Goal: Information Seeking & Learning: Learn about a topic

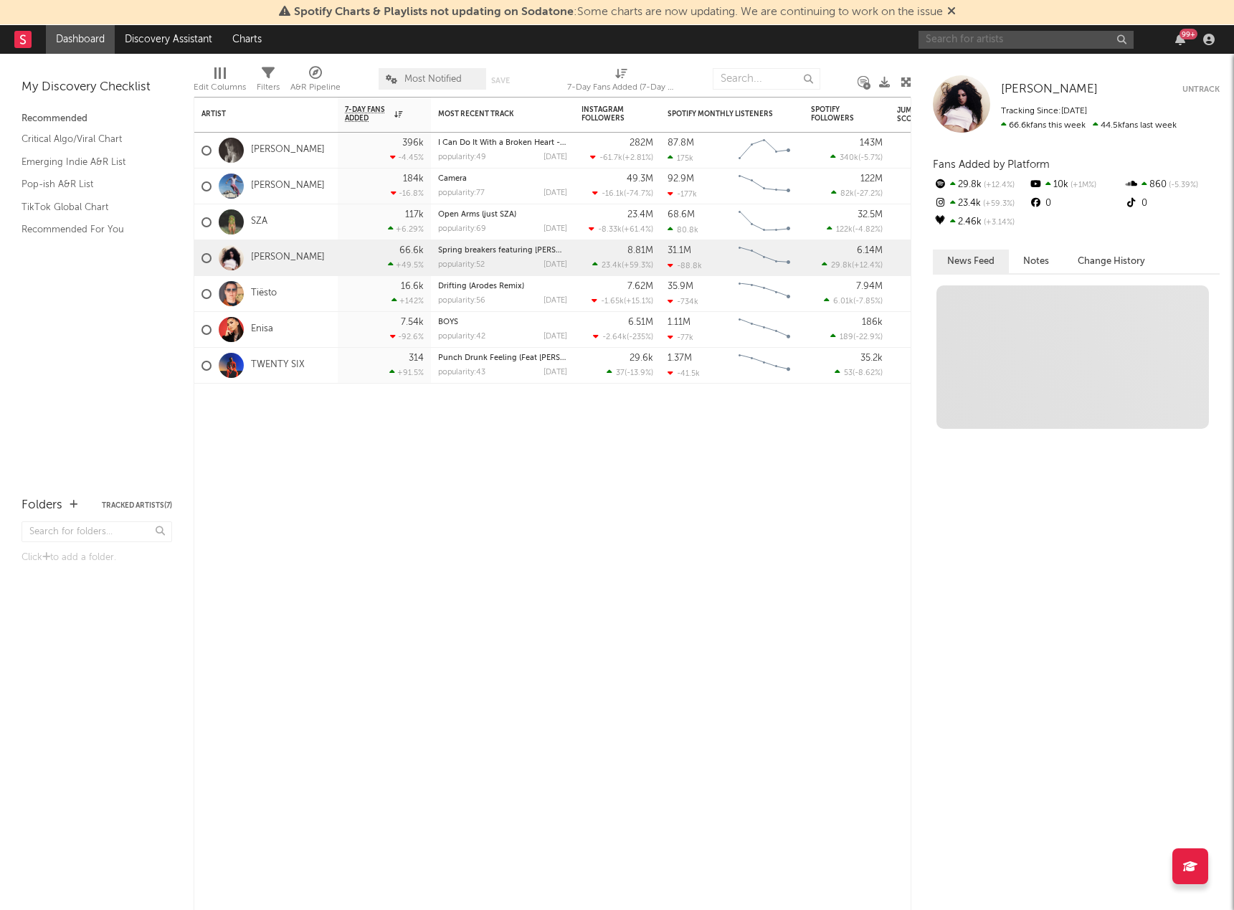
click at [1019, 36] on input "text" at bounding box center [1025, 40] width 215 height 18
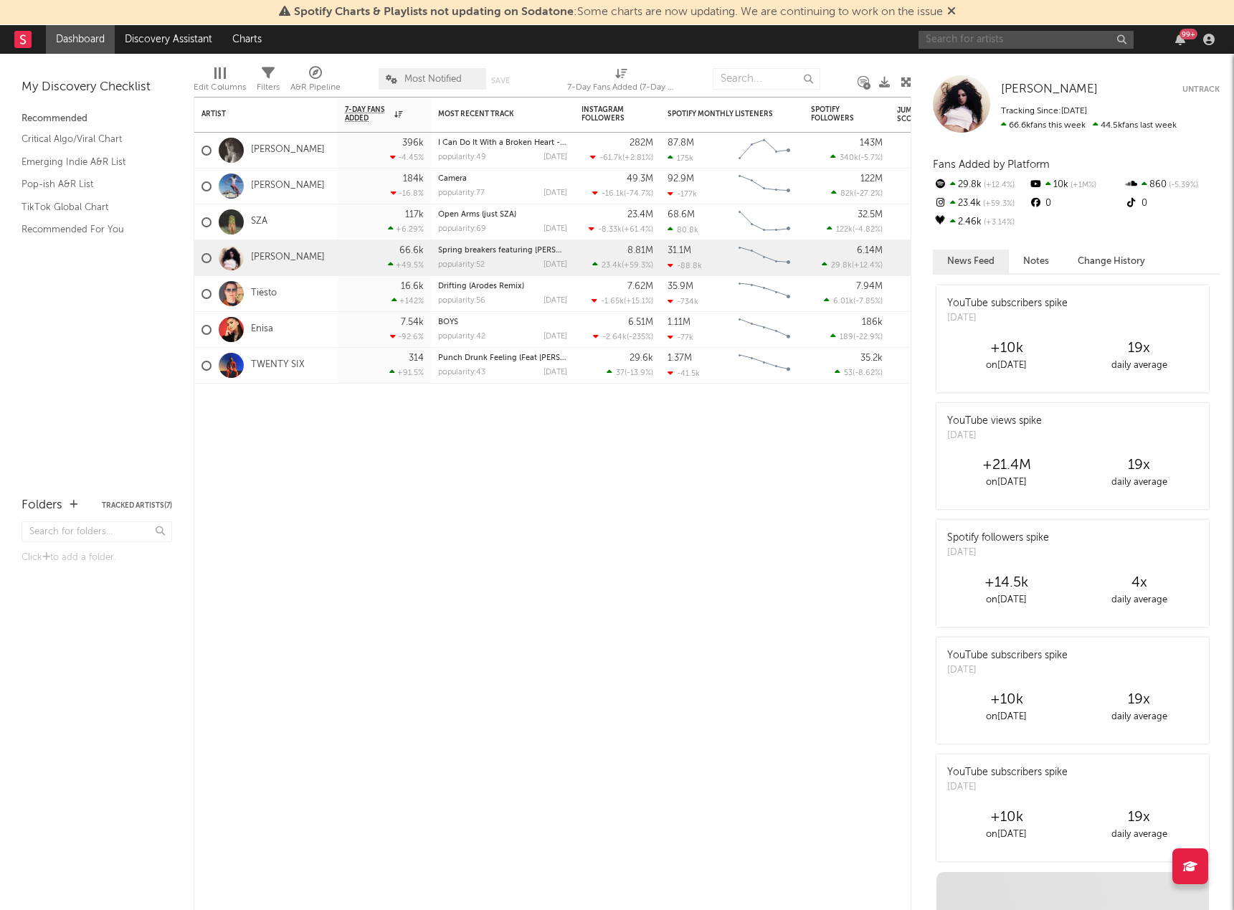
click at [1025, 47] on input "text" at bounding box center [1025, 40] width 215 height 18
type input "s"
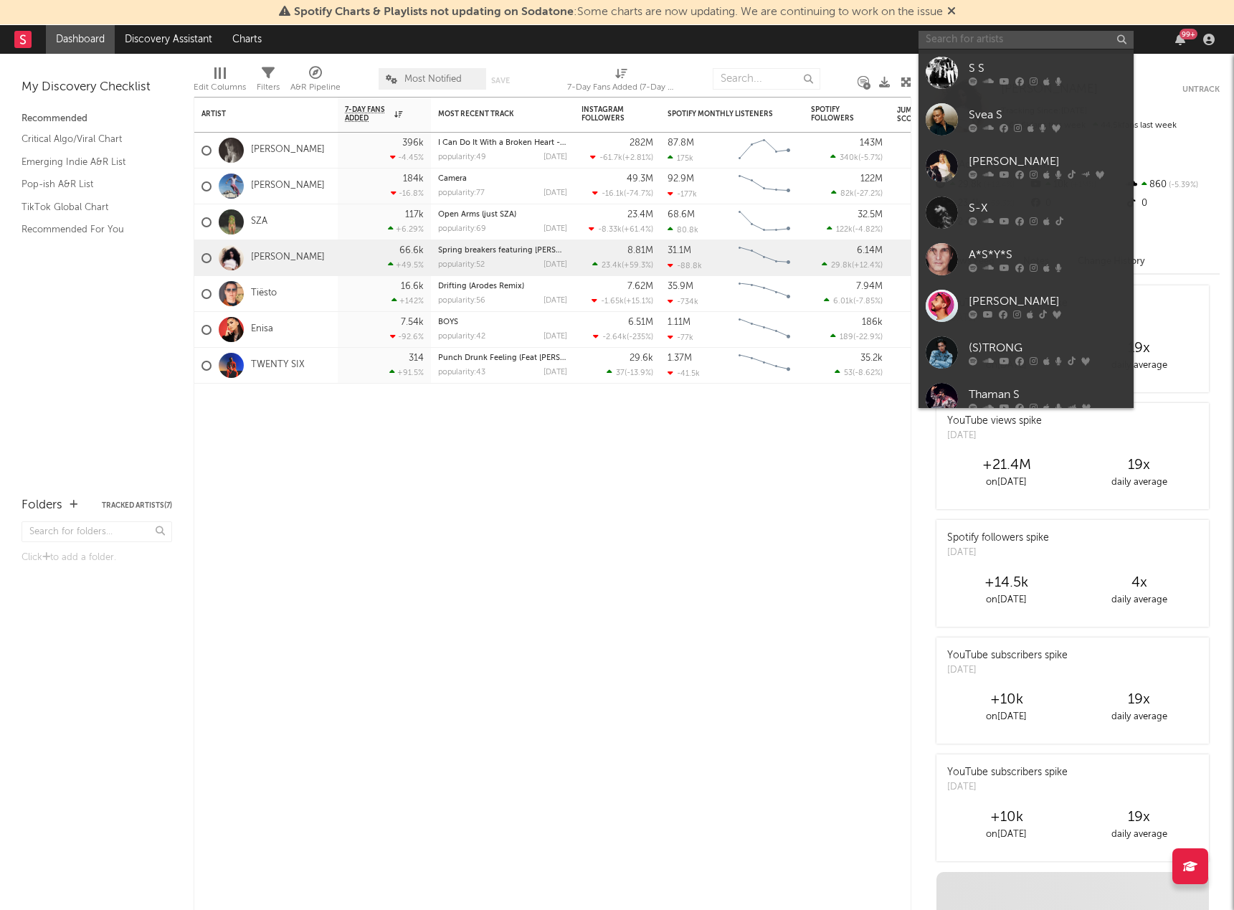
type input "s"
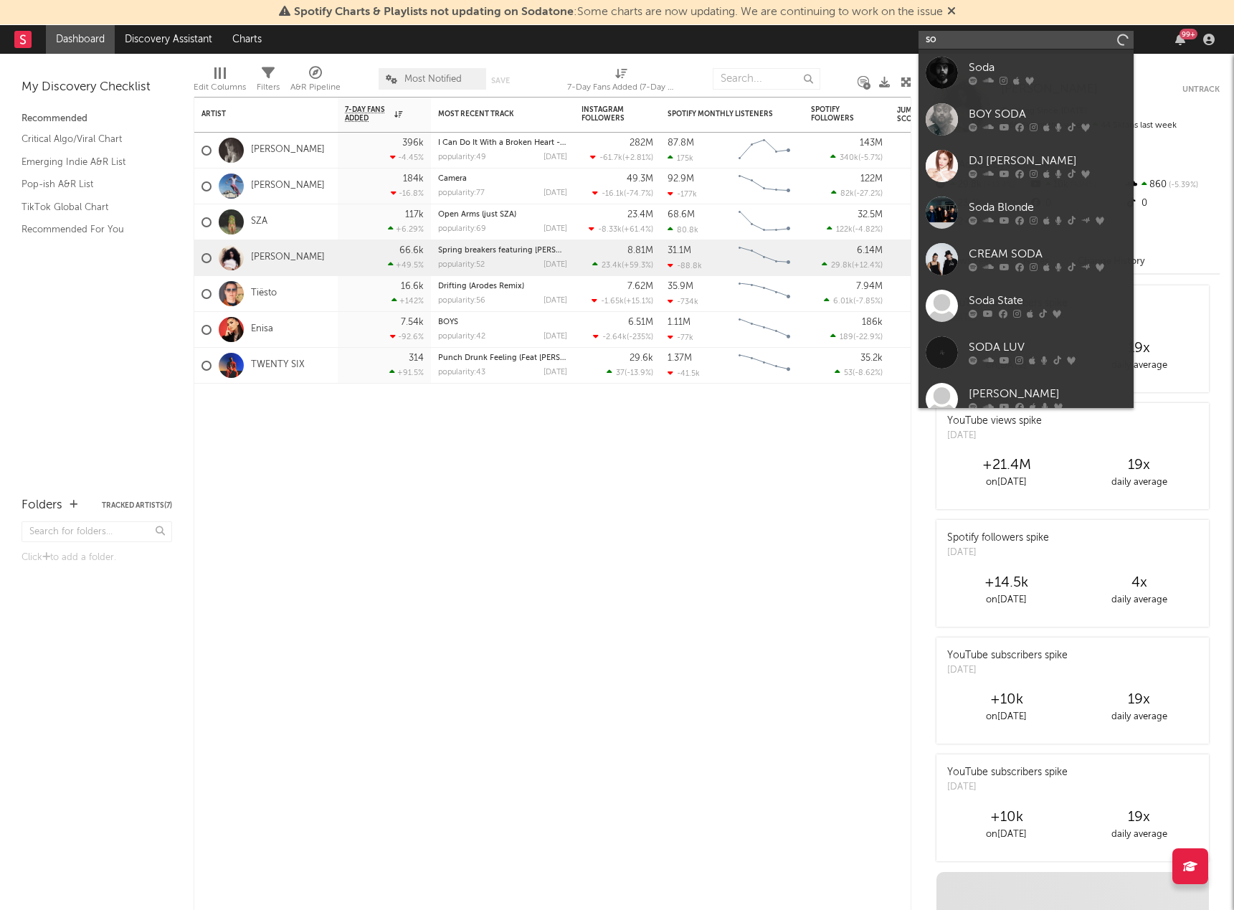
type input "s"
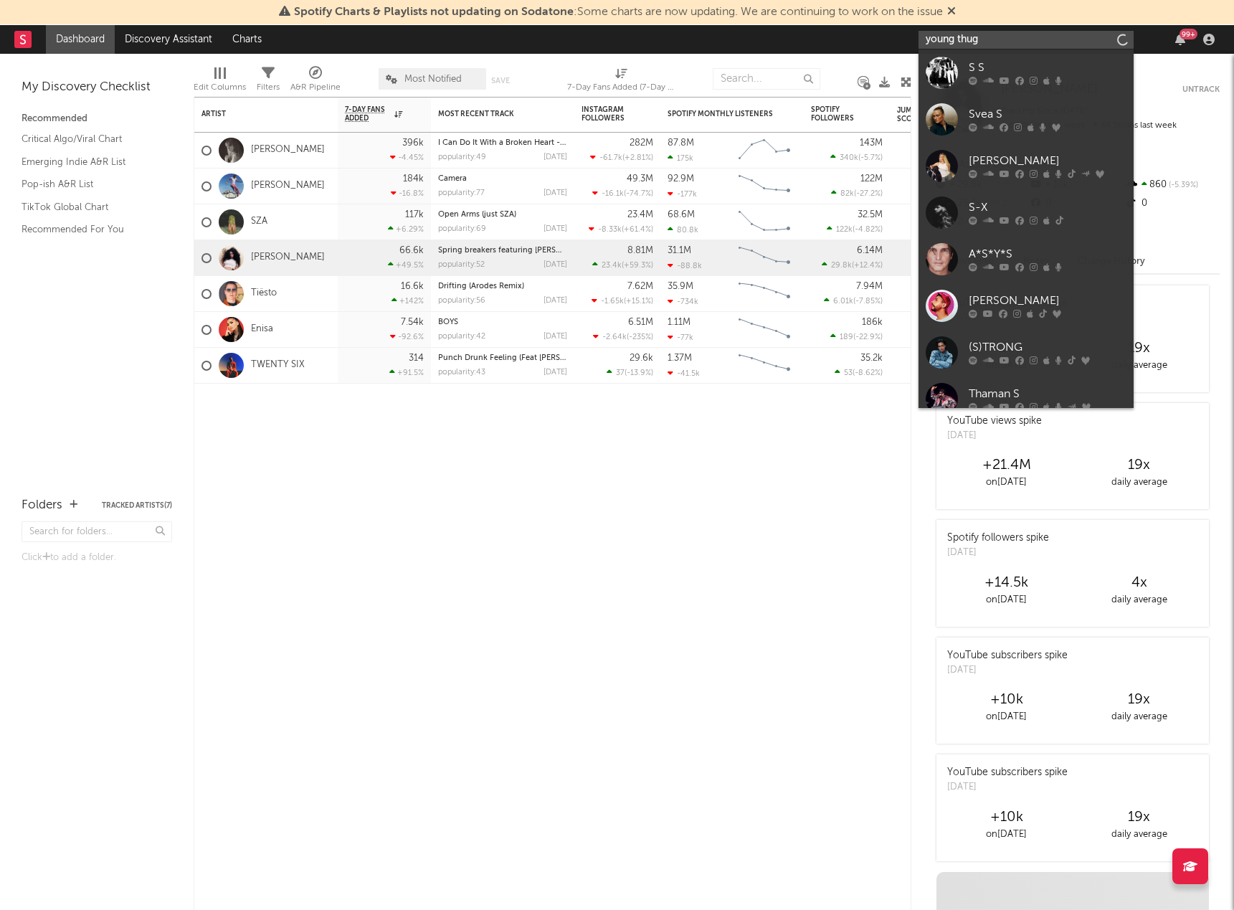
click at [1030, 37] on input "young thug" at bounding box center [1025, 40] width 215 height 18
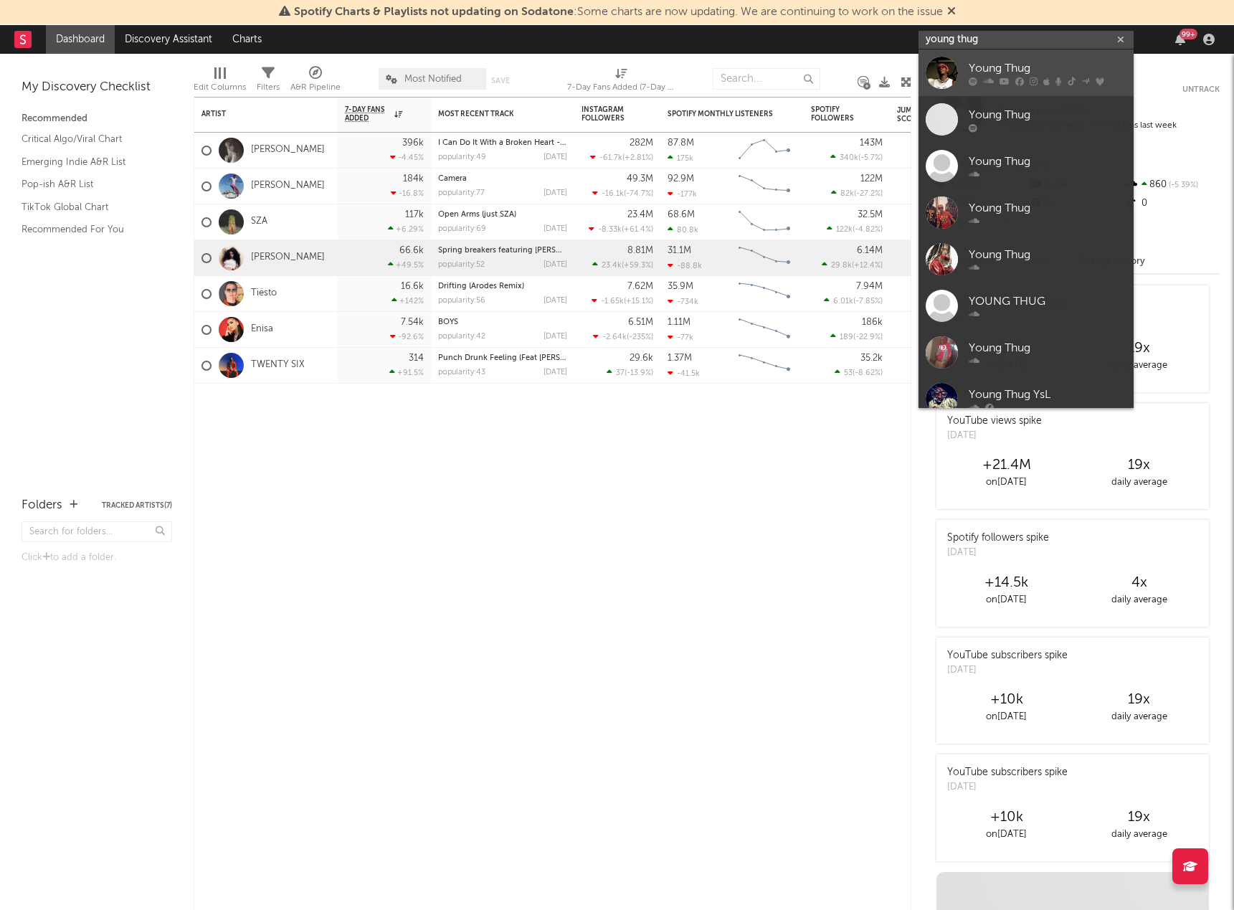
type input "young thug"
click at [989, 69] on div "Young Thug" at bounding box center [1048, 68] width 158 height 17
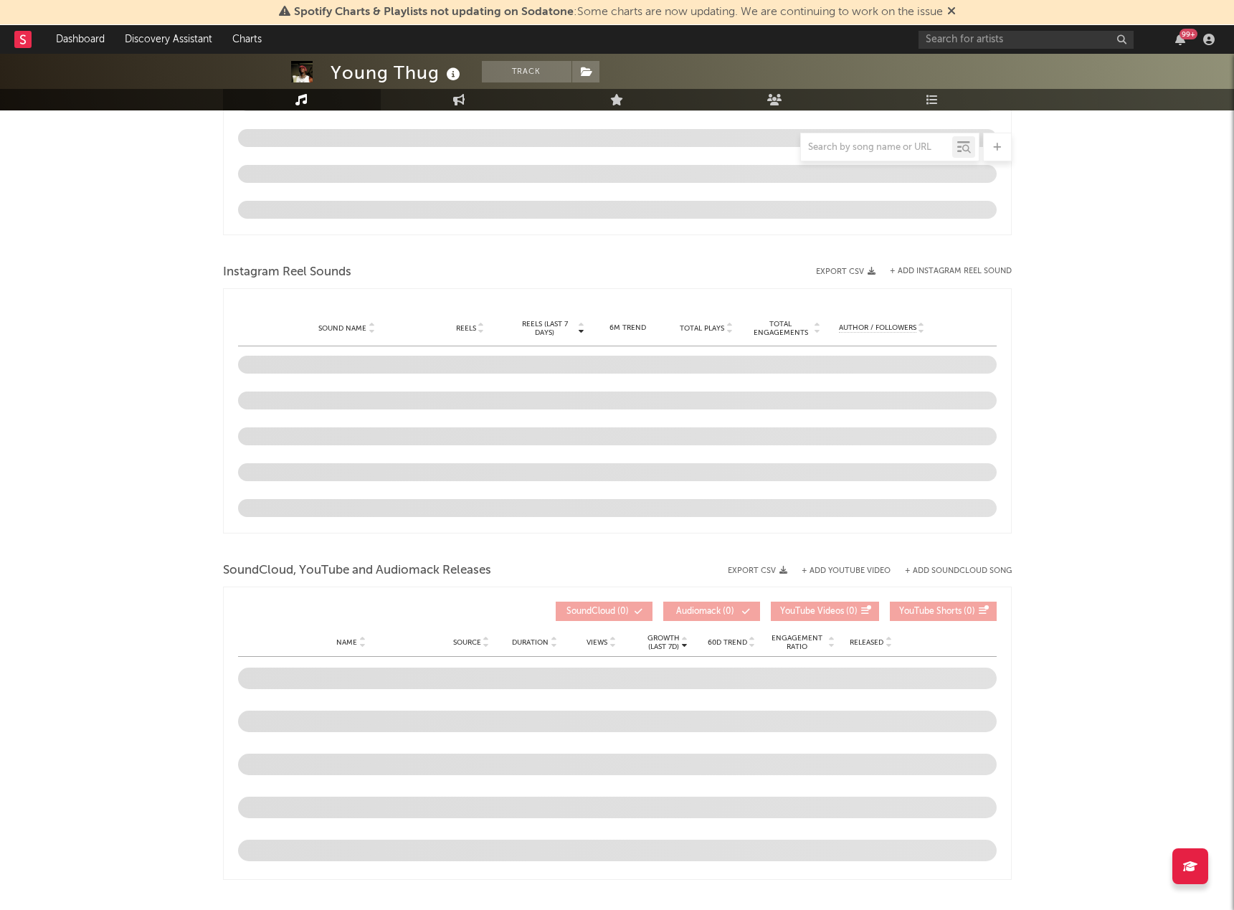
select select "6m"
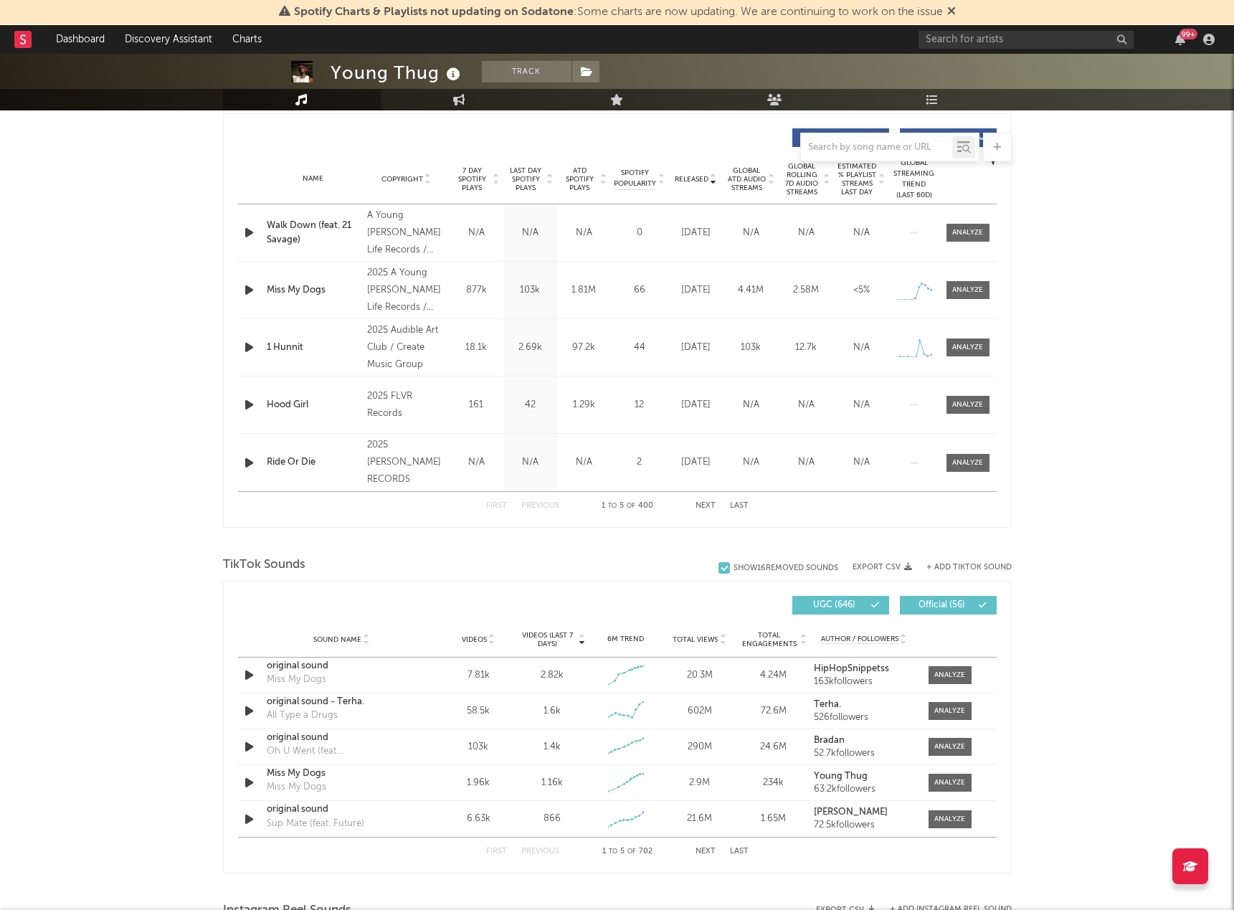
scroll to position [583, 0]
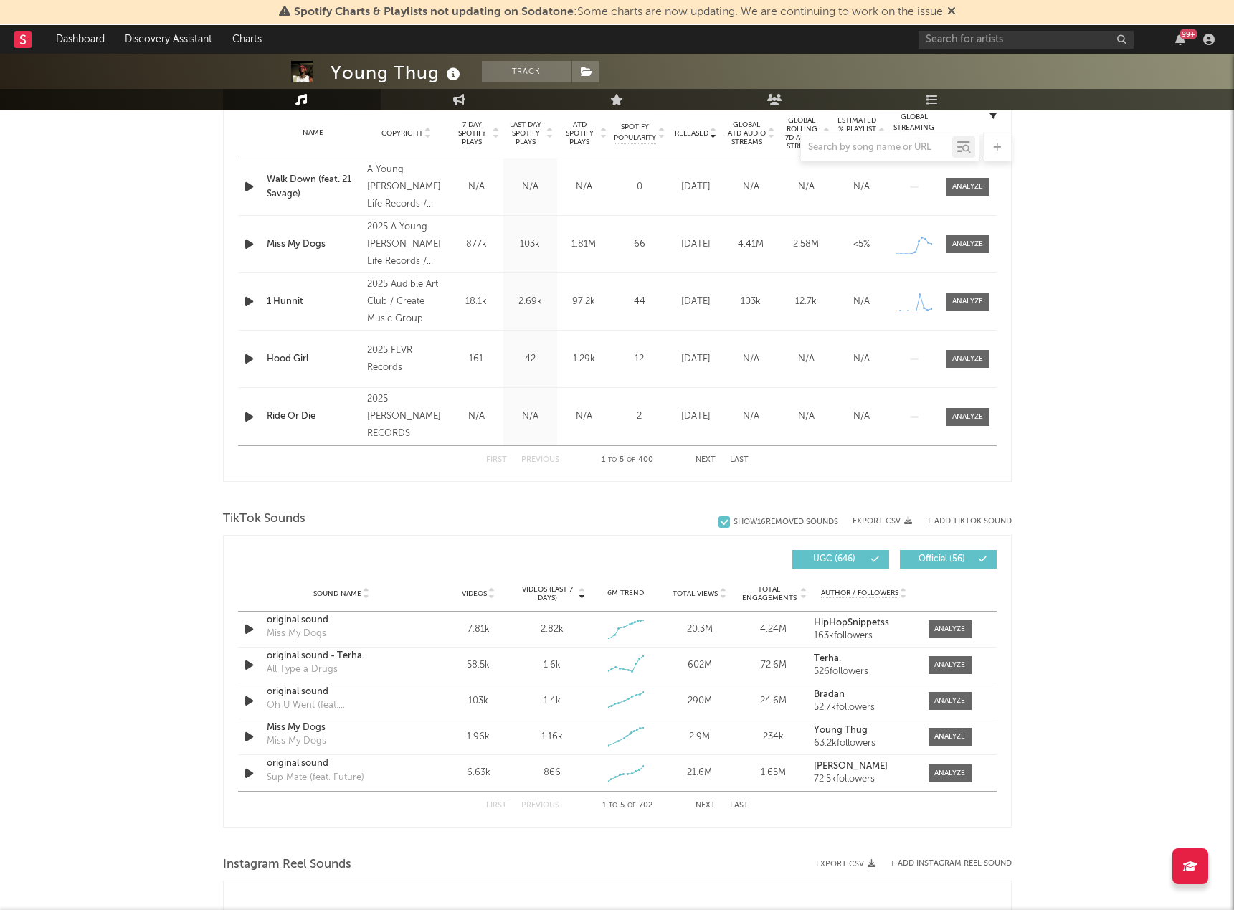
click at [249, 184] on icon "button" at bounding box center [249, 187] width 15 height 18
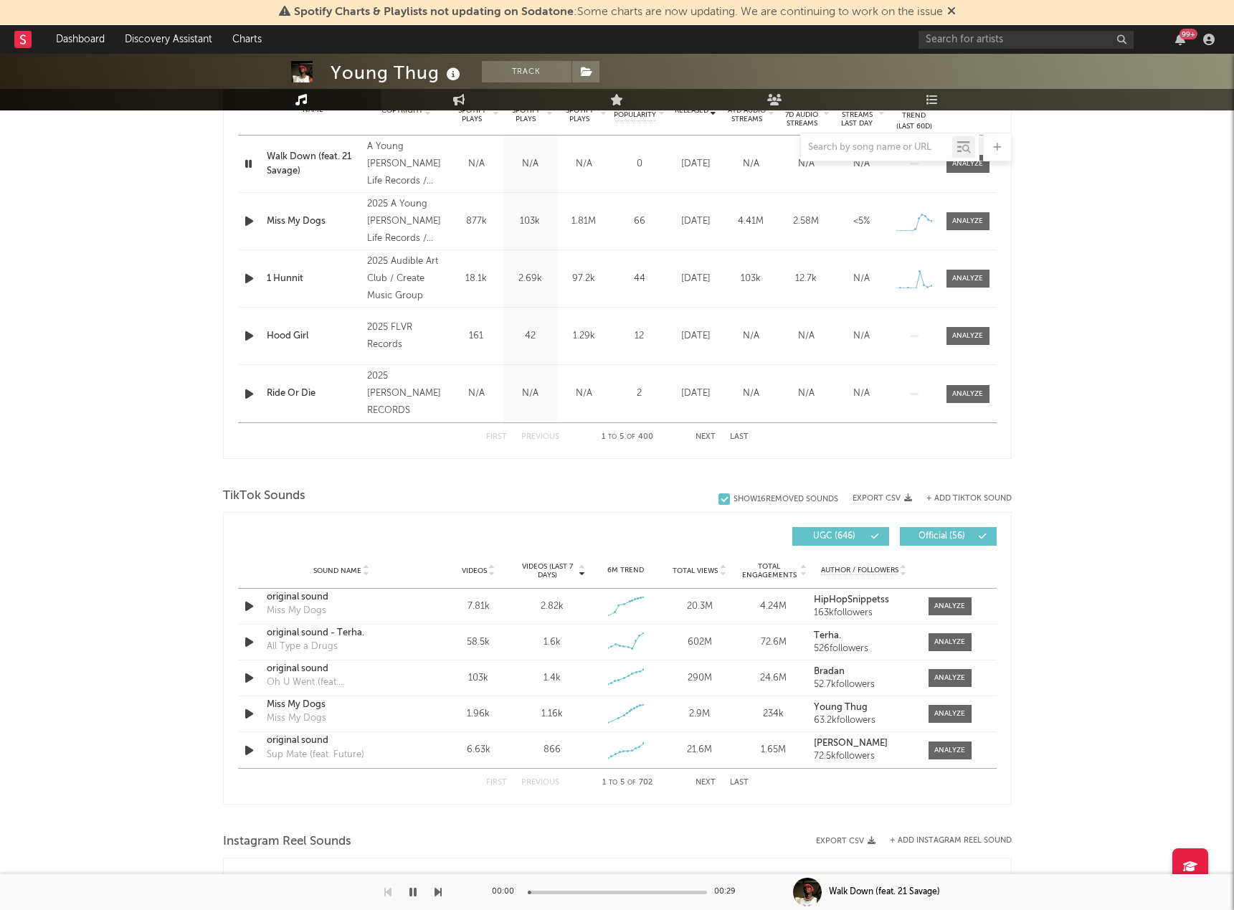
scroll to position [620, 0]
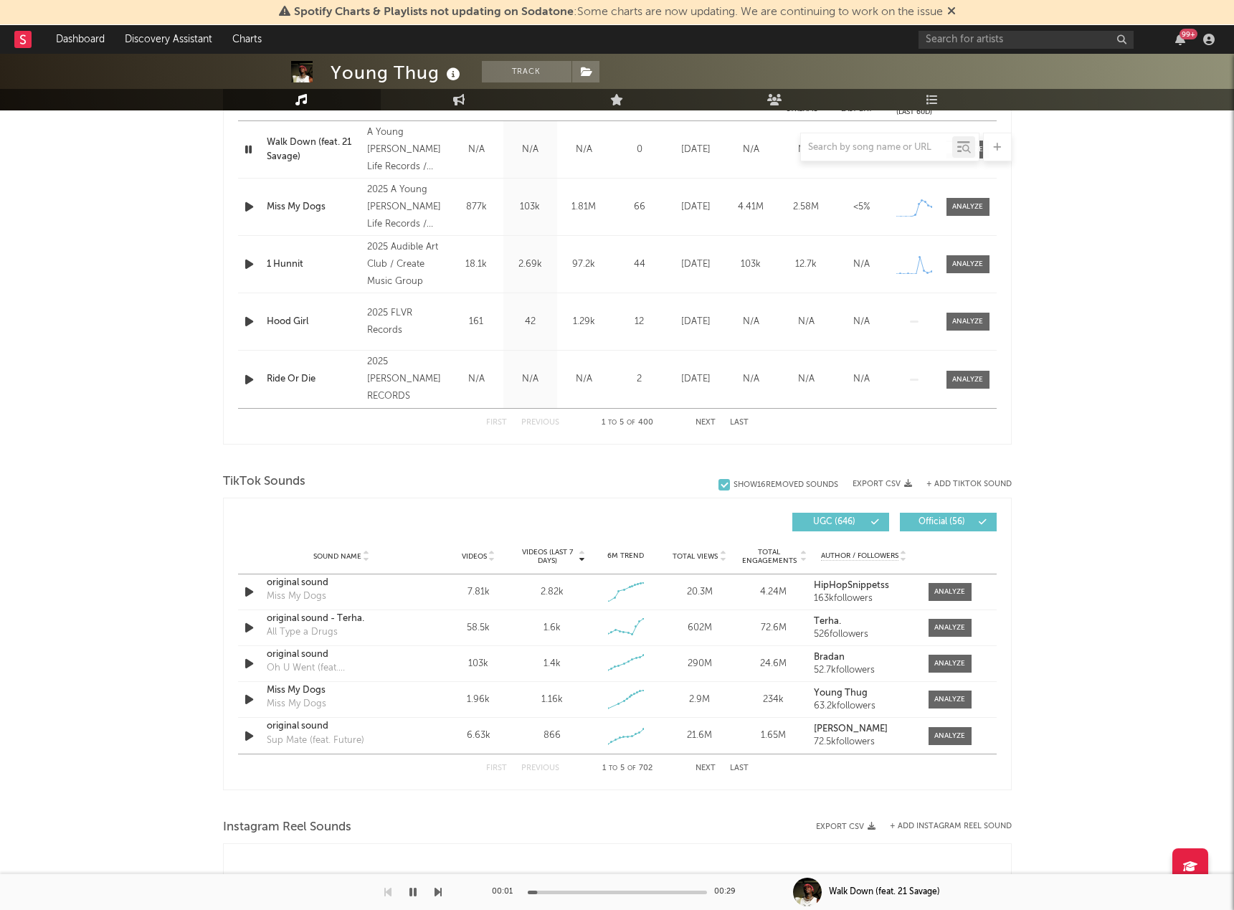
click at [242, 143] on div at bounding box center [617, 147] width 789 height 29
click at [251, 153] on div at bounding box center [617, 147] width 789 height 29
click at [244, 163] on div "Name Walk Down (feat. 21 Savage) Copyright A Young [PERSON_NAME] Life Records /…" at bounding box center [617, 149] width 759 height 57
click at [249, 137] on div at bounding box center [617, 147] width 789 height 29
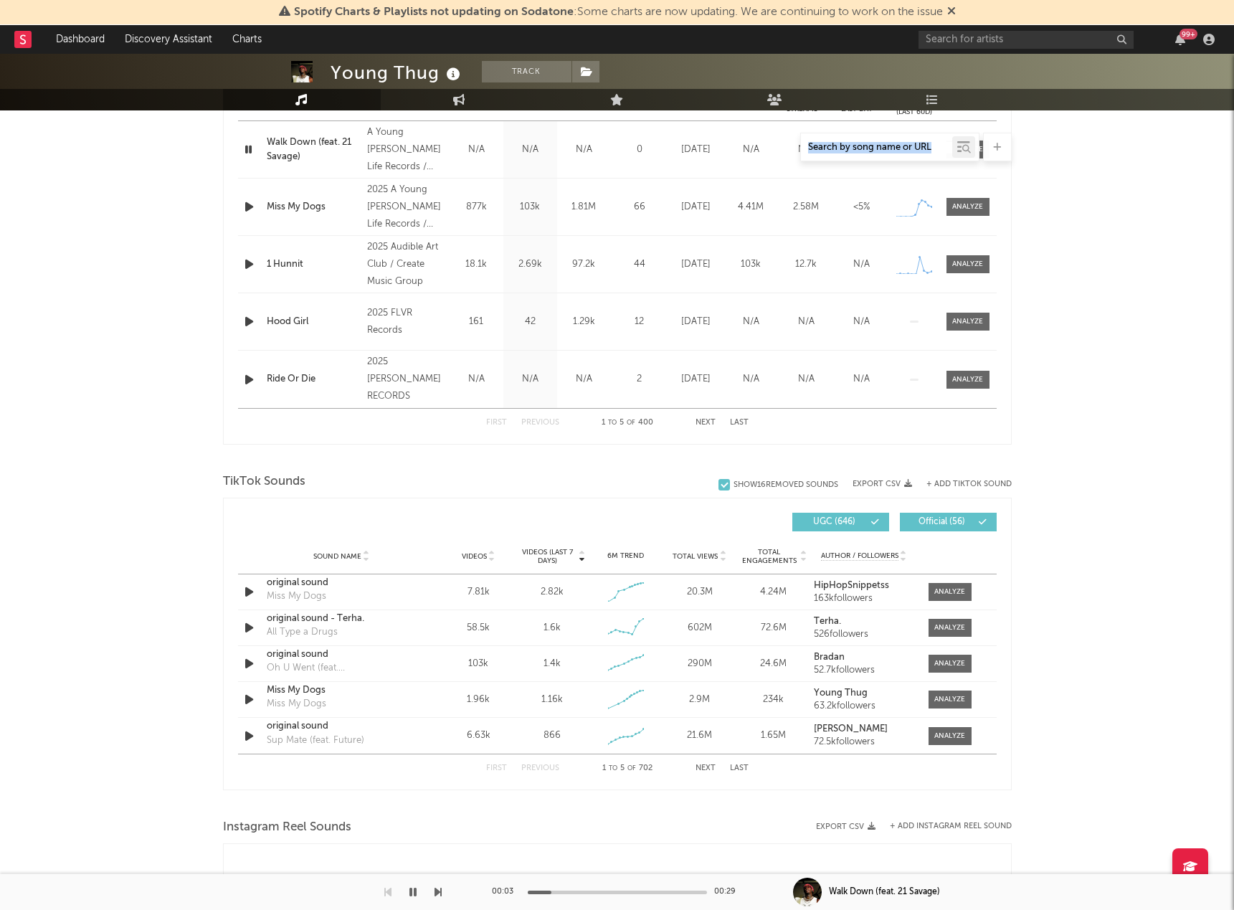
click at [249, 137] on div at bounding box center [617, 147] width 789 height 29
click at [249, 143] on div at bounding box center [617, 147] width 789 height 29
click at [257, 143] on div at bounding box center [617, 147] width 789 height 29
click at [252, 144] on div at bounding box center [617, 147] width 789 height 29
click at [252, 147] on div at bounding box center [617, 147] width 789 height 29
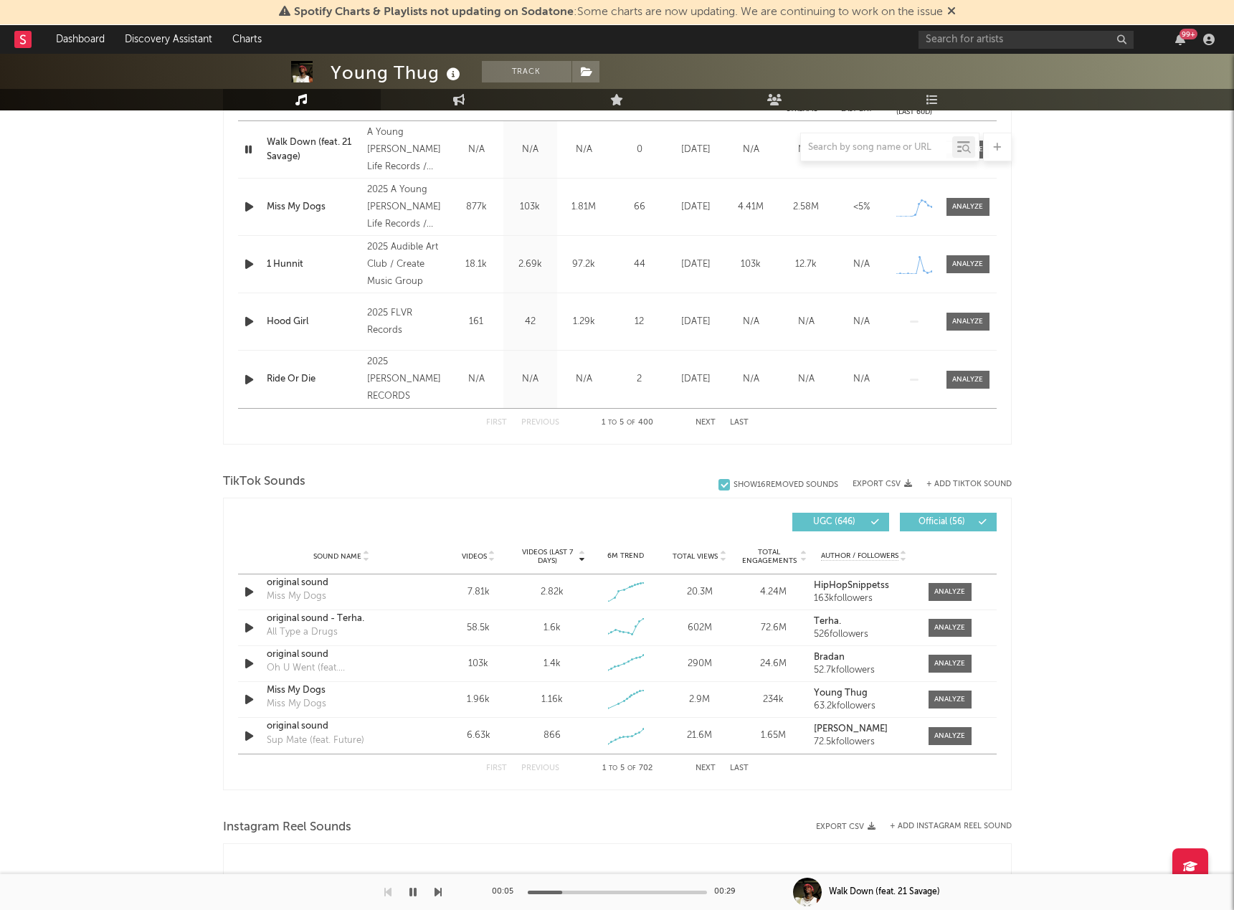
click at [248, 147] on div at bounding box center [617, 147] width 789 height 29
click at [241, 152] on div at bounding box center [617, 147] width 789 height 29
click at [163, 223] on div "Young Thug Track [GEOGRAPHIC_DATA] | Hip-Hop/Rap Edit Track Benchmark Summary 1…" at bounding box center [617, 517] width 1234 height 2166
